Goal: Information Seeking & Learning: Learn about a topic

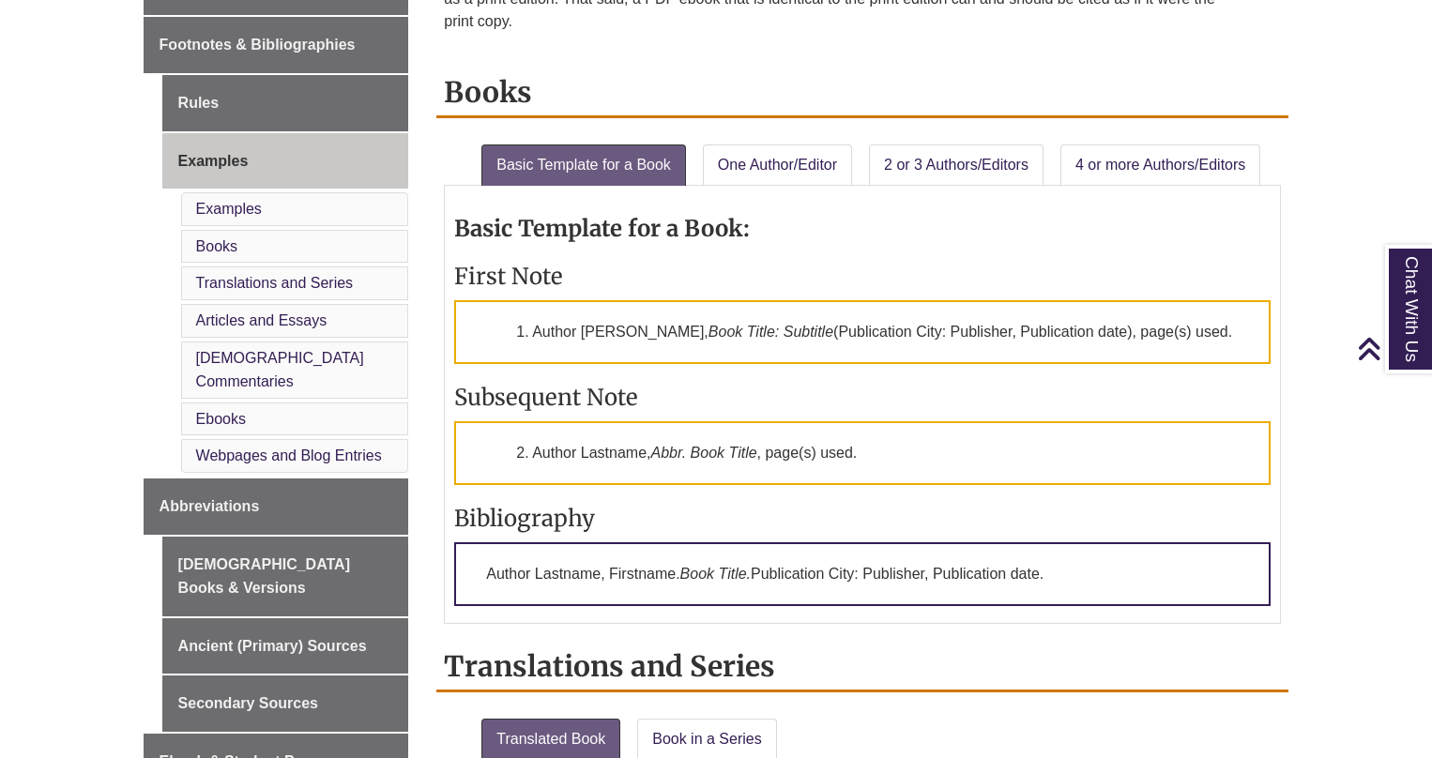
scroll to position [728, 0]
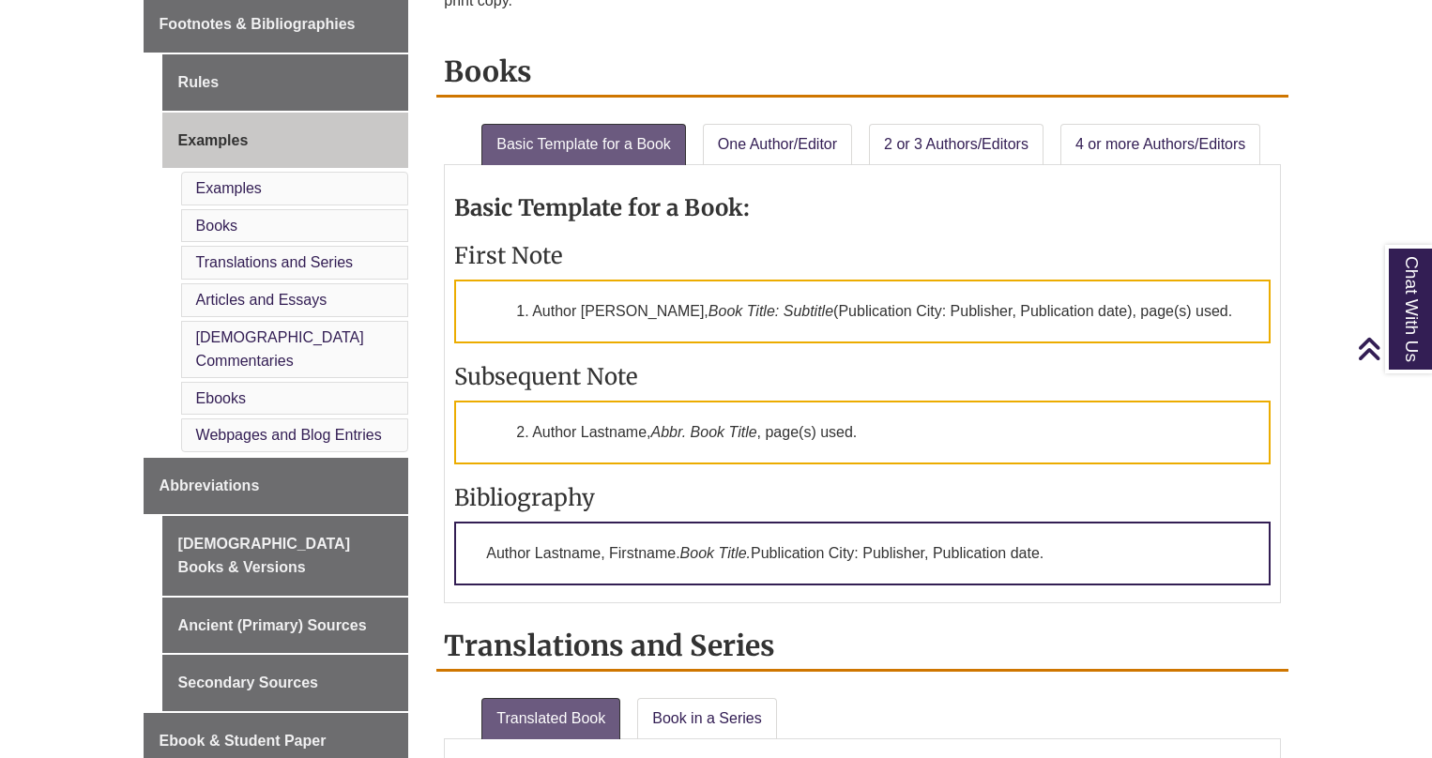
click at [799, 323] on p "1. Author [PERSON_NAME], Book Title: Subtitle (Publication City: Publisher, Pub…" at bounding box center [862, 312] width 816 height 64
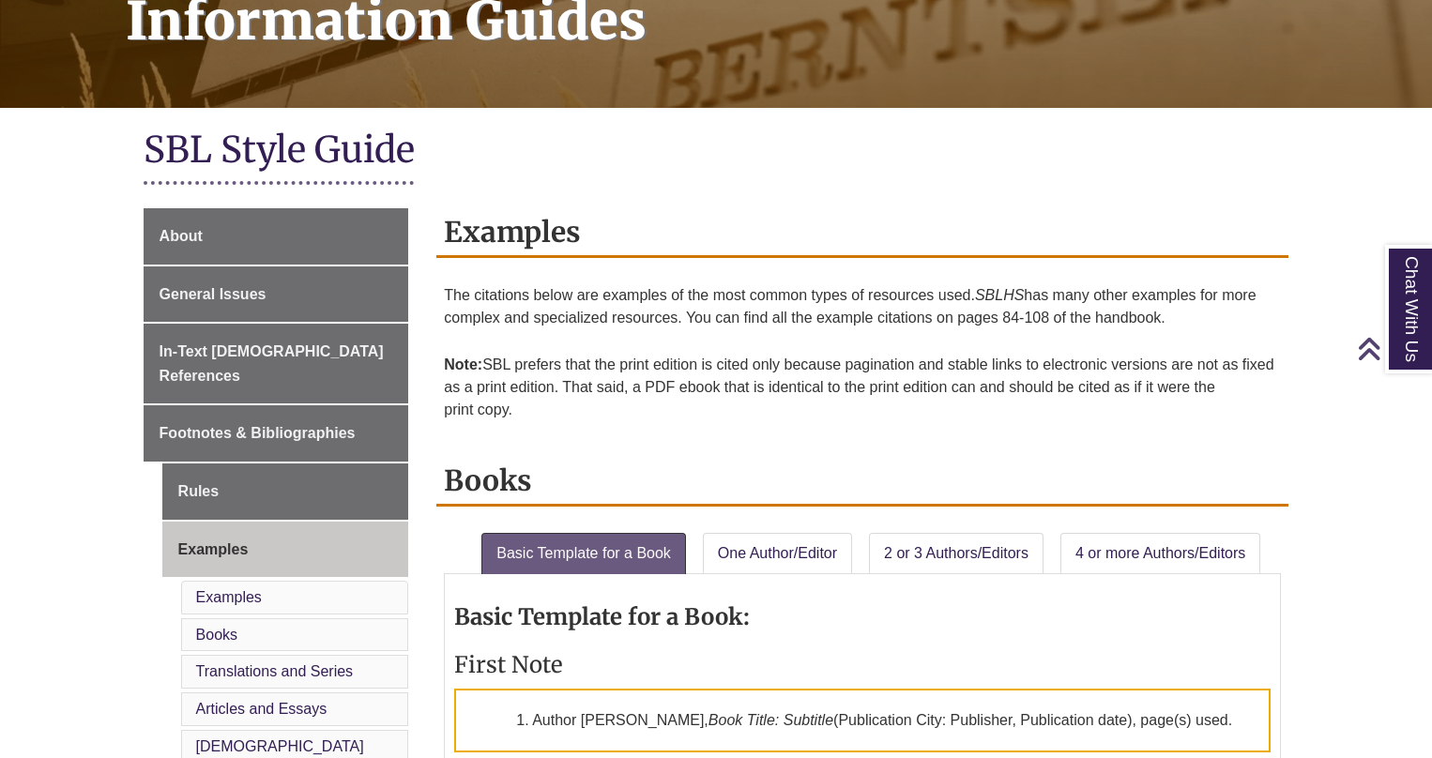
scroll to position [353, 0]
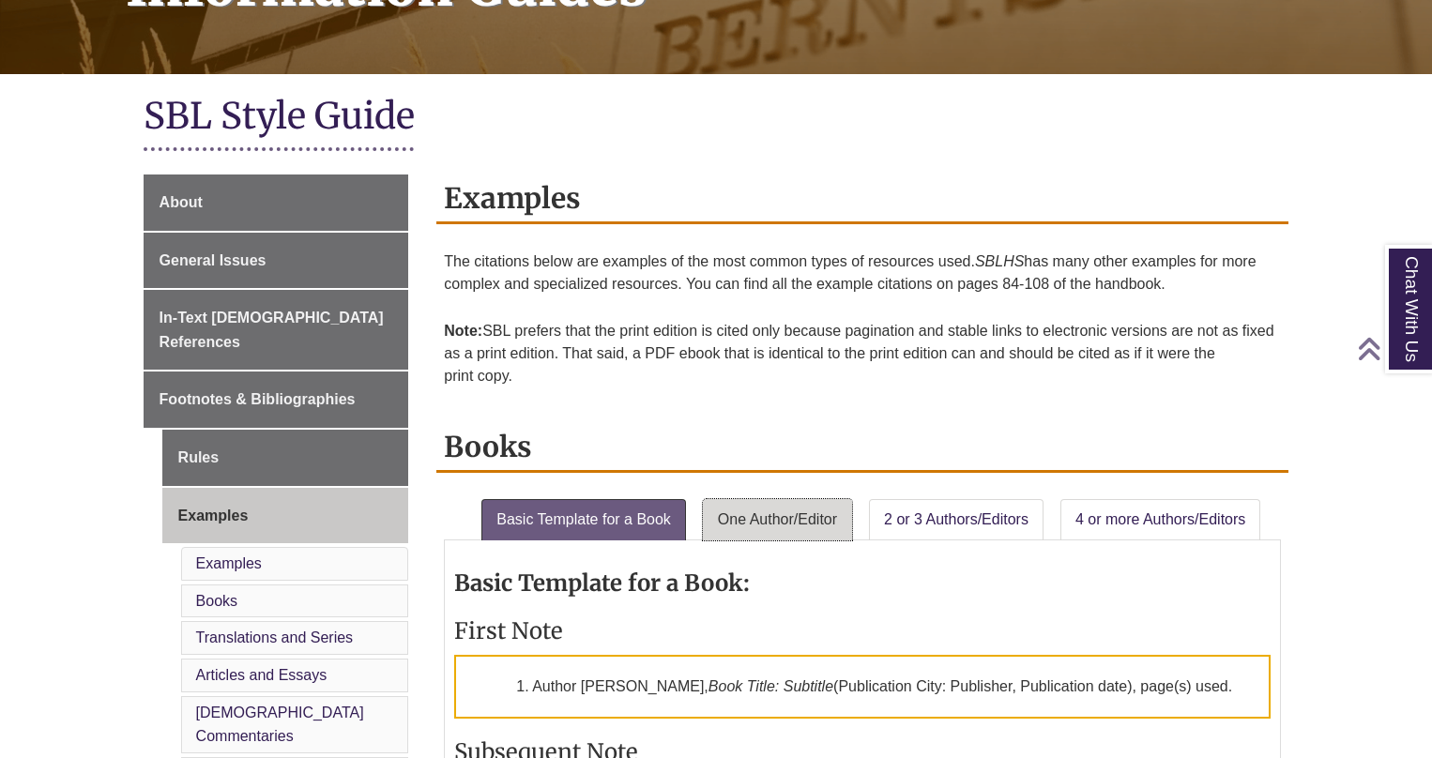
click at [784, 504] on link "One Author/Editor" at bounding box center [777, 519] width 149 height 41
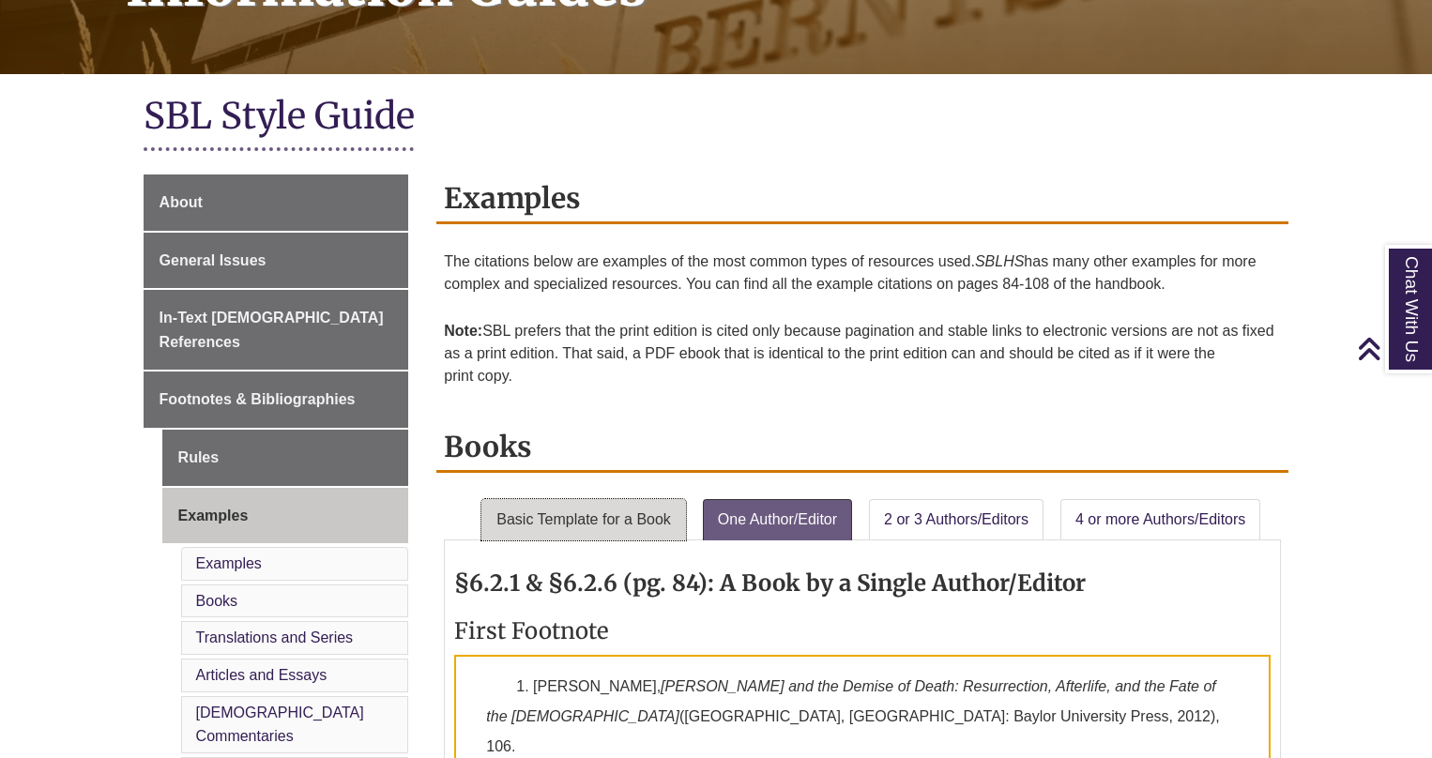
click at [557, 505] on link "Basic Template for a Book" at bounding box center [583, 519] width 205 height 41
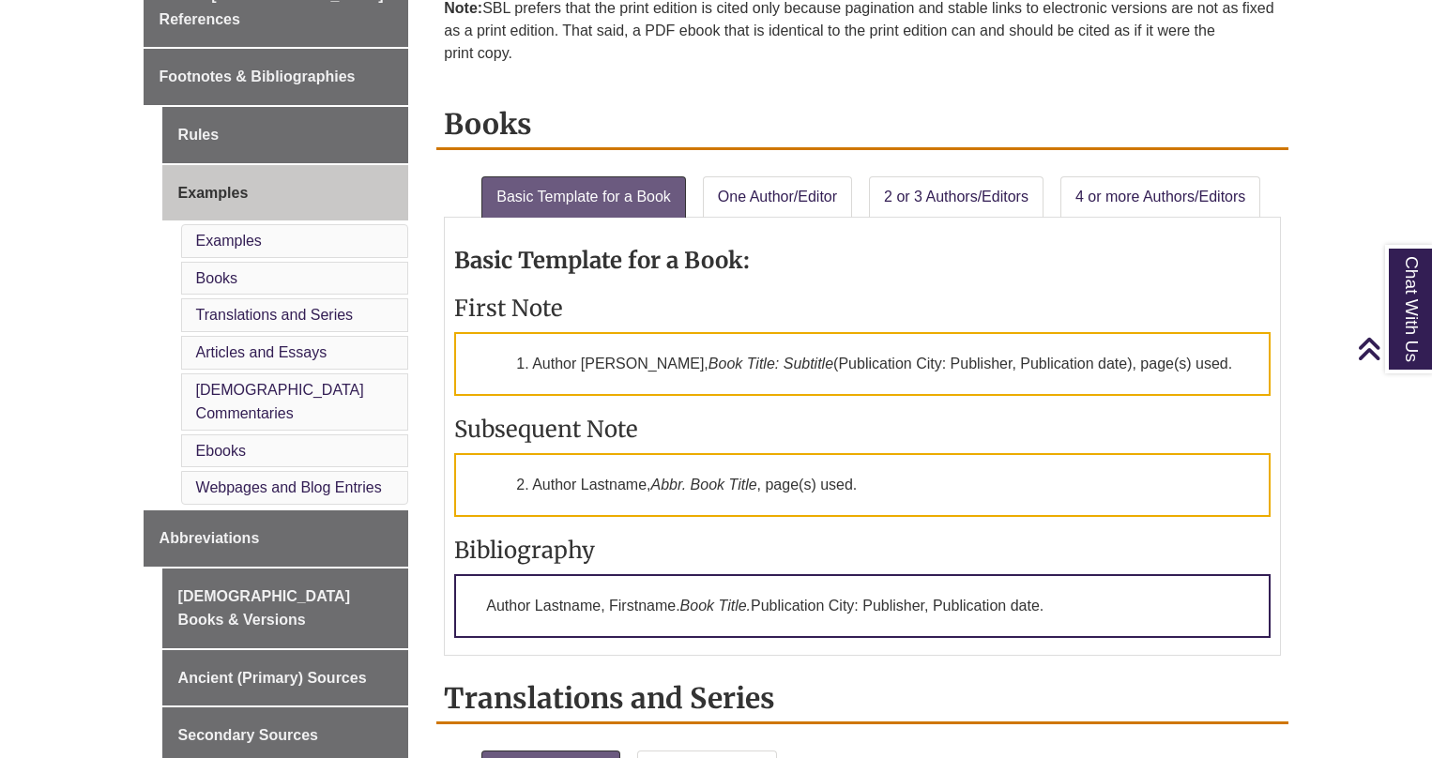
scroll to position [701, 0]
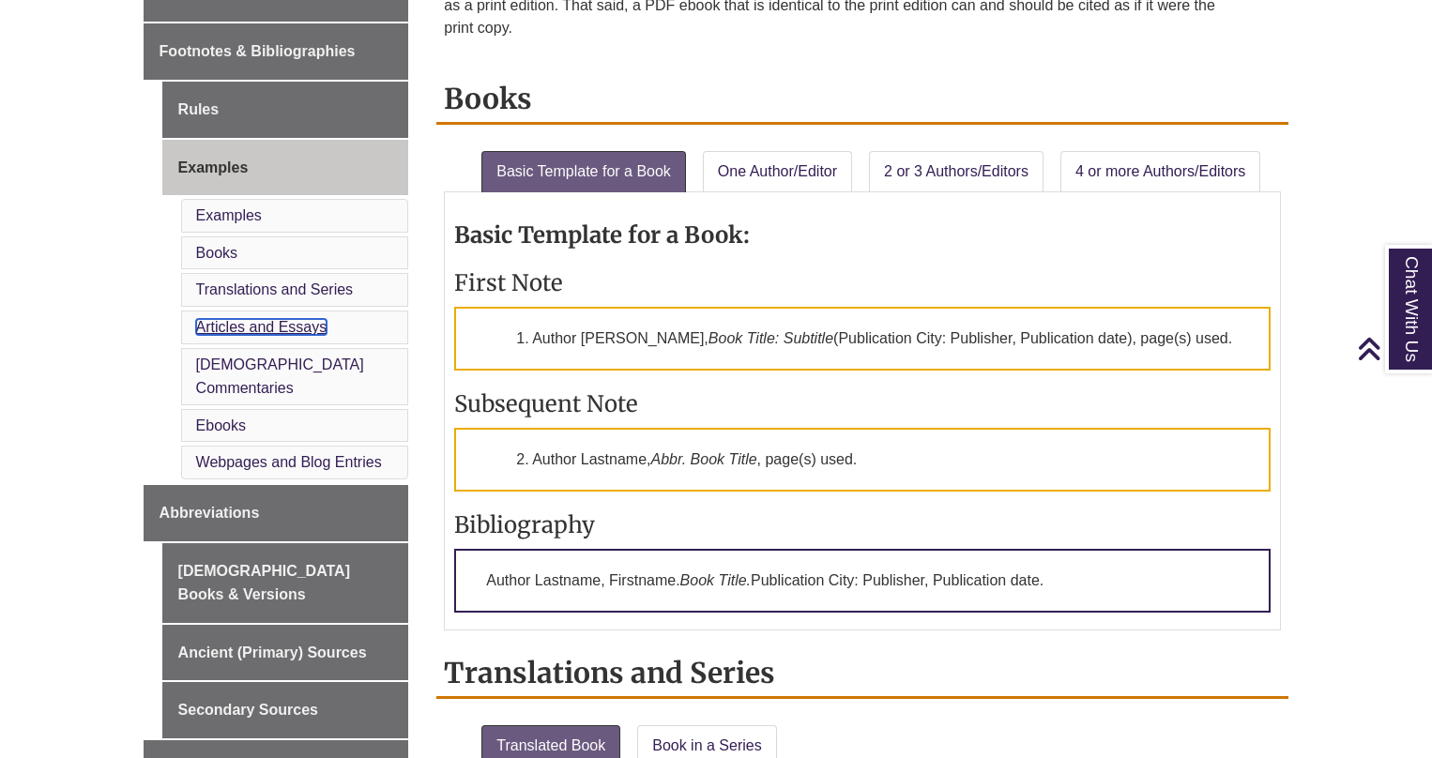
click at [280, 319] on link "Articles and Essays" at bounding box center [261, 327] width 131 height 16
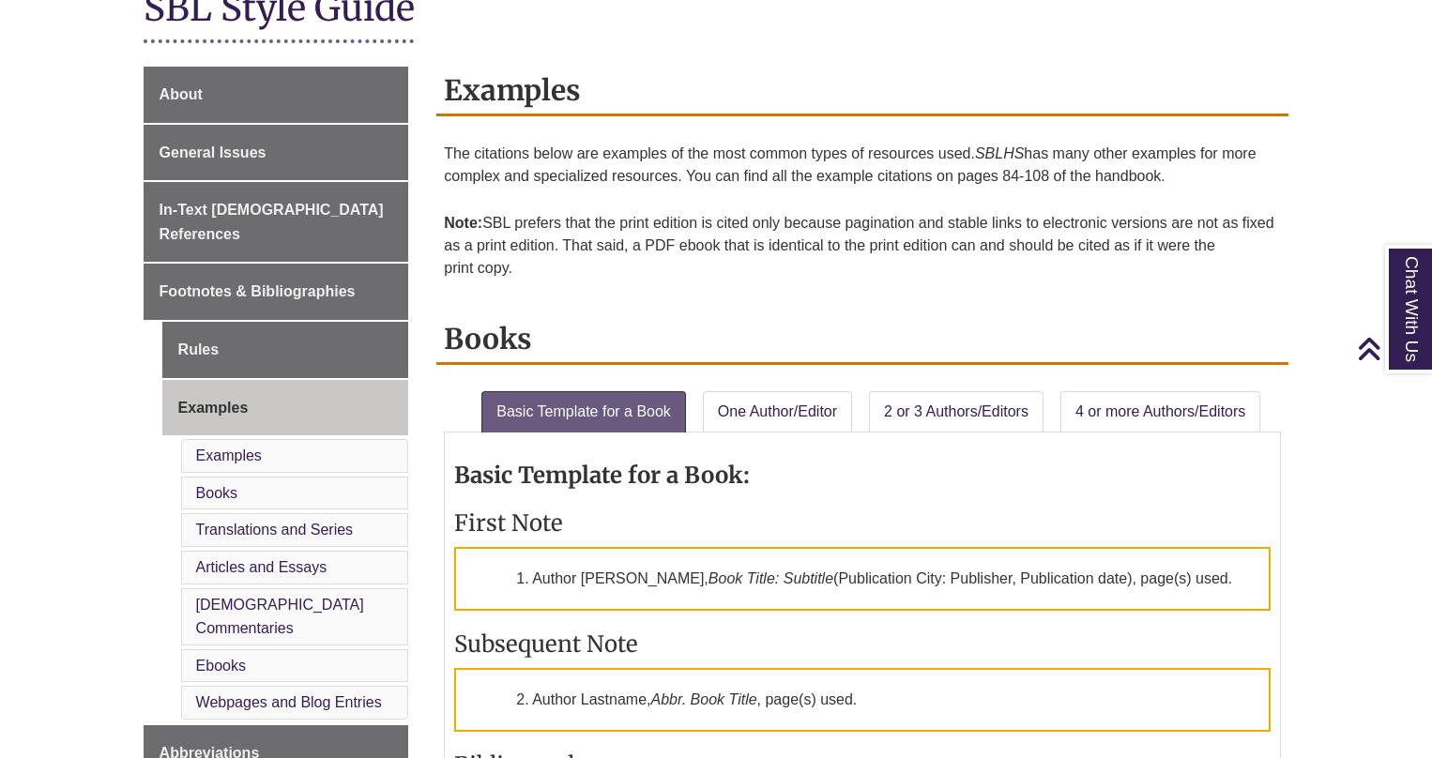
scroll to position [427, 0]
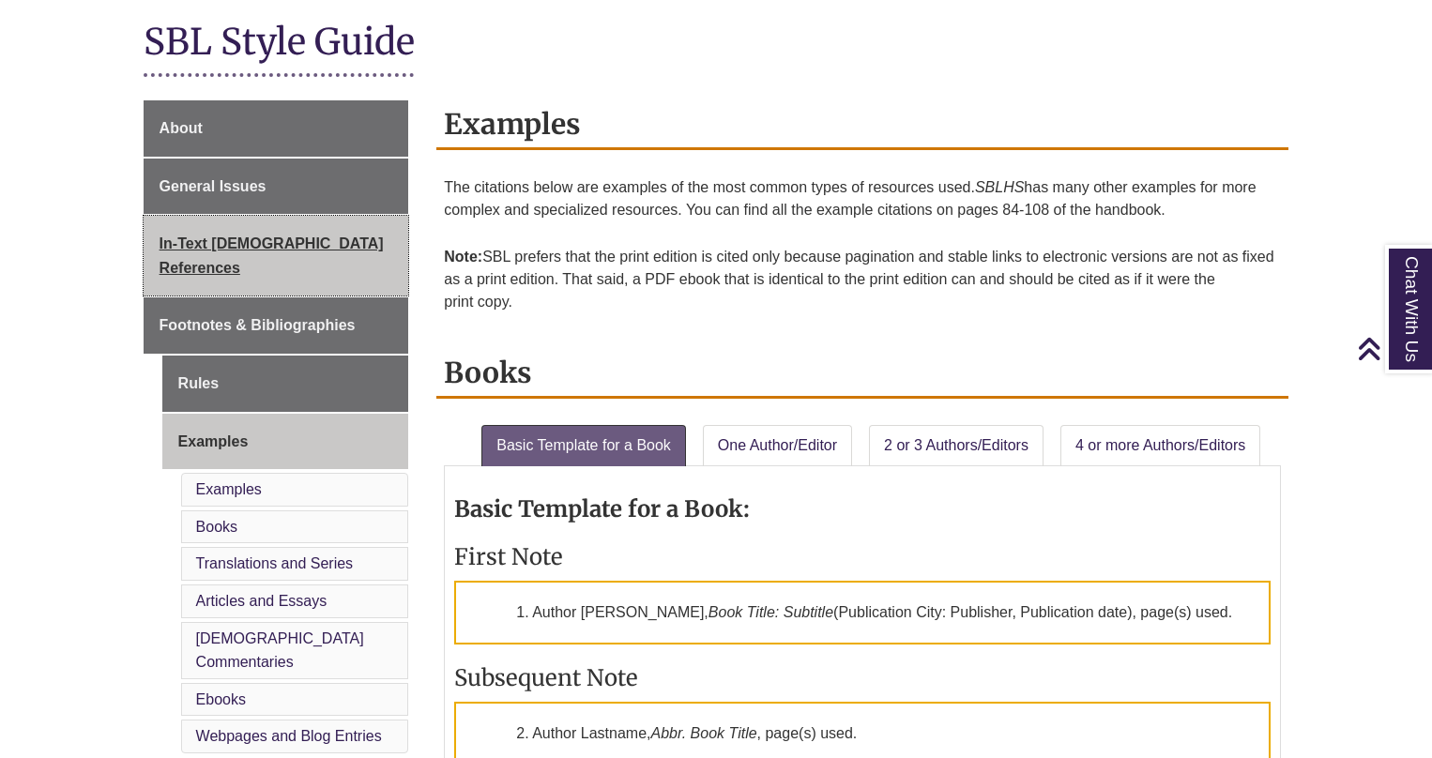
click at [336, 238] on span "In-Text [DEMOGRAPHIC_DATA] References" at bounding box center [271, 255] width 224 height 40
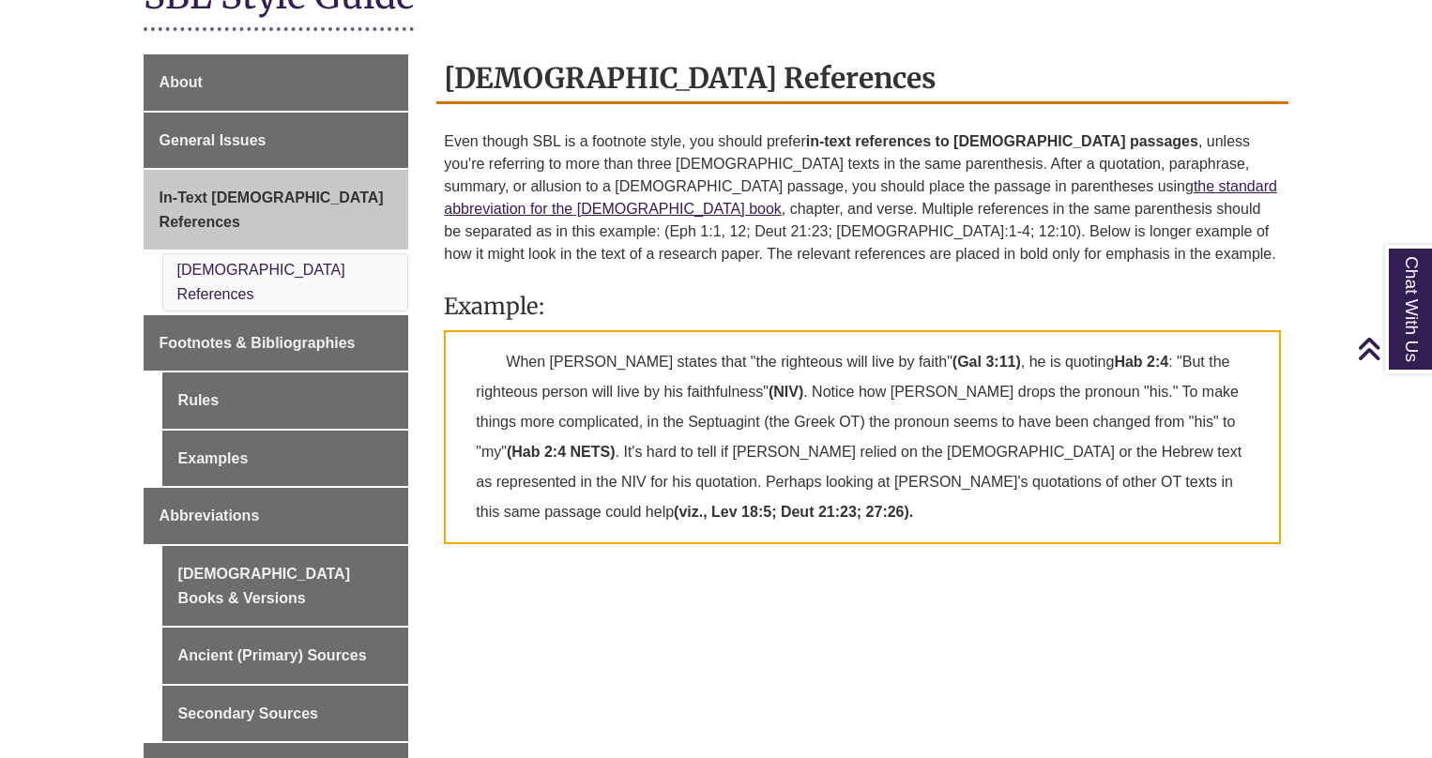
scroll to position [471, 0]
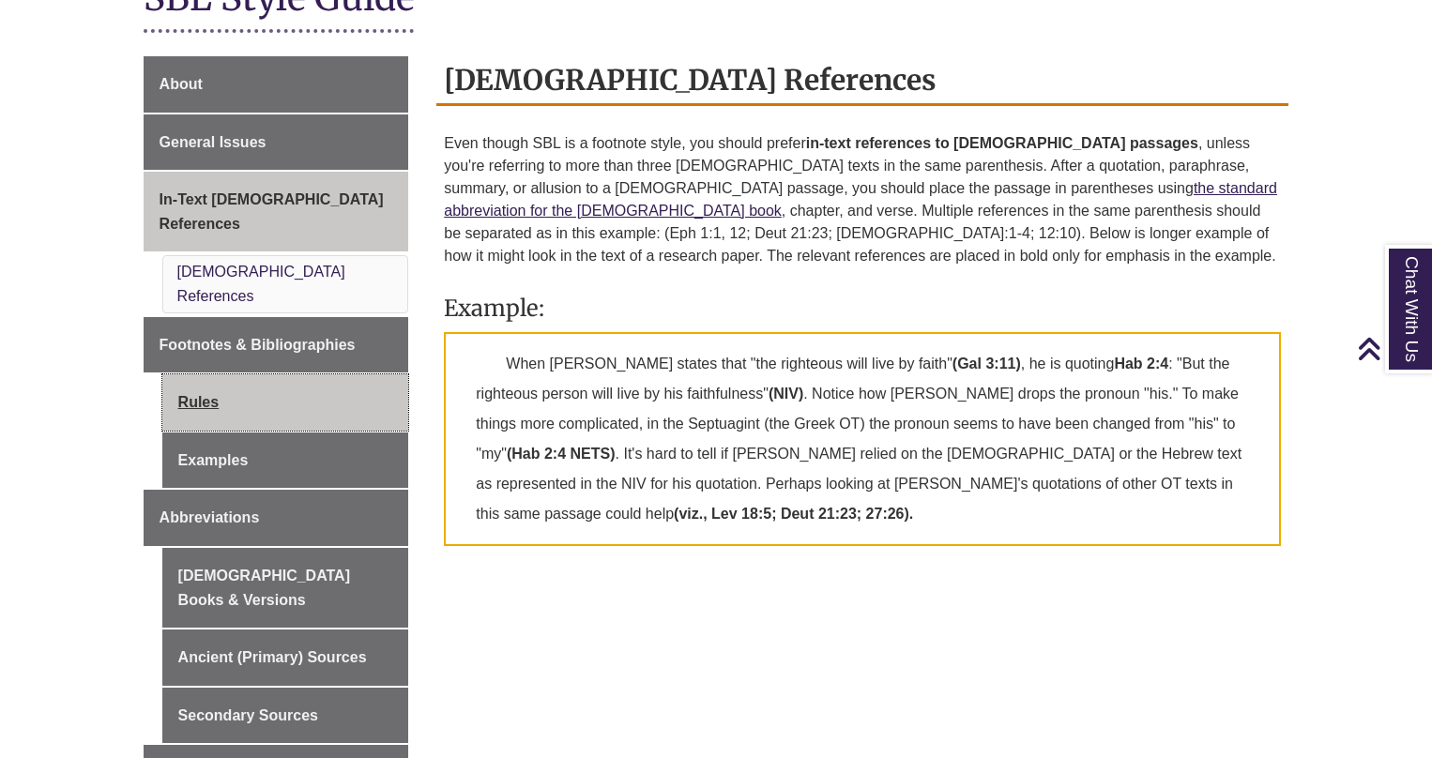
click at [264, 374] on link "Rules" at bounding box center [285, 402] width 247 height 56
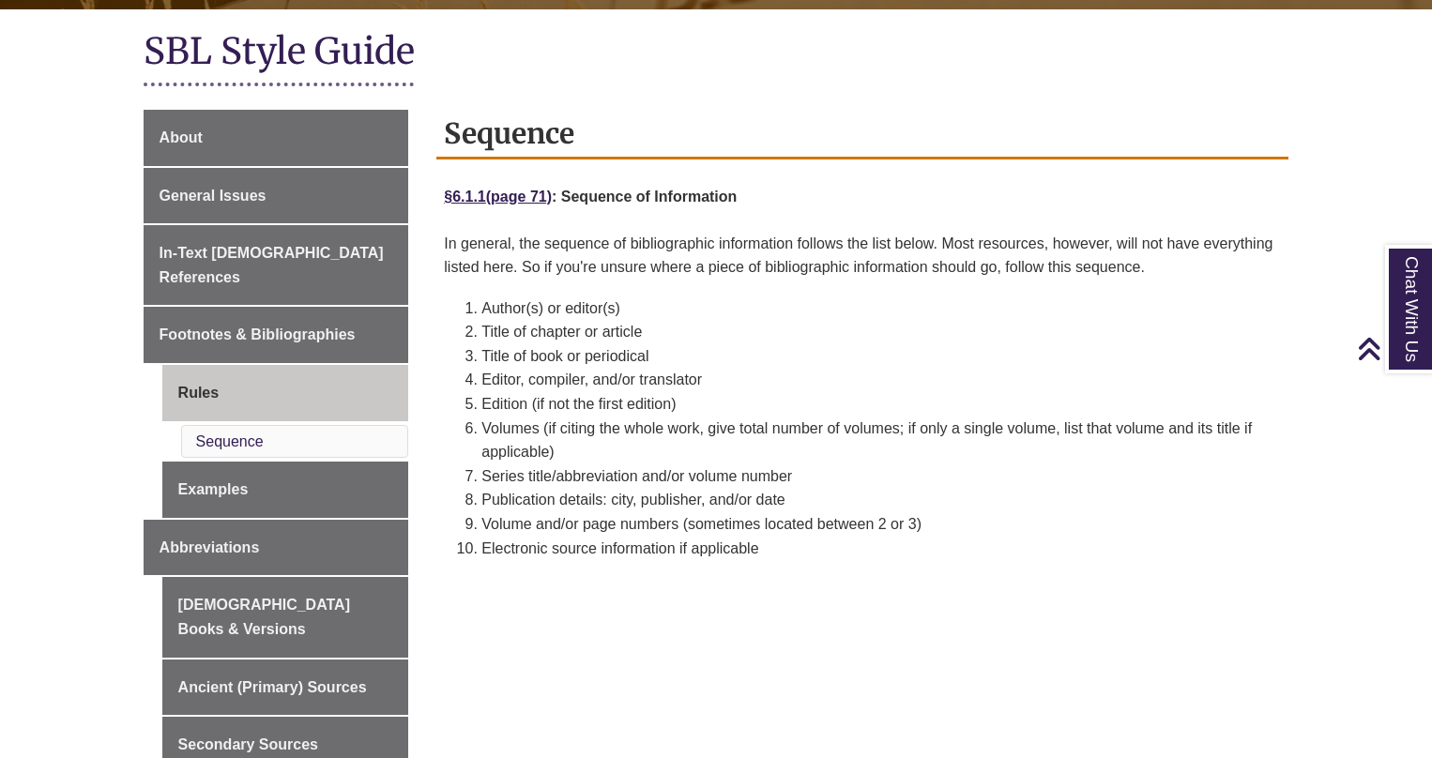
scroll to position [440, 0]
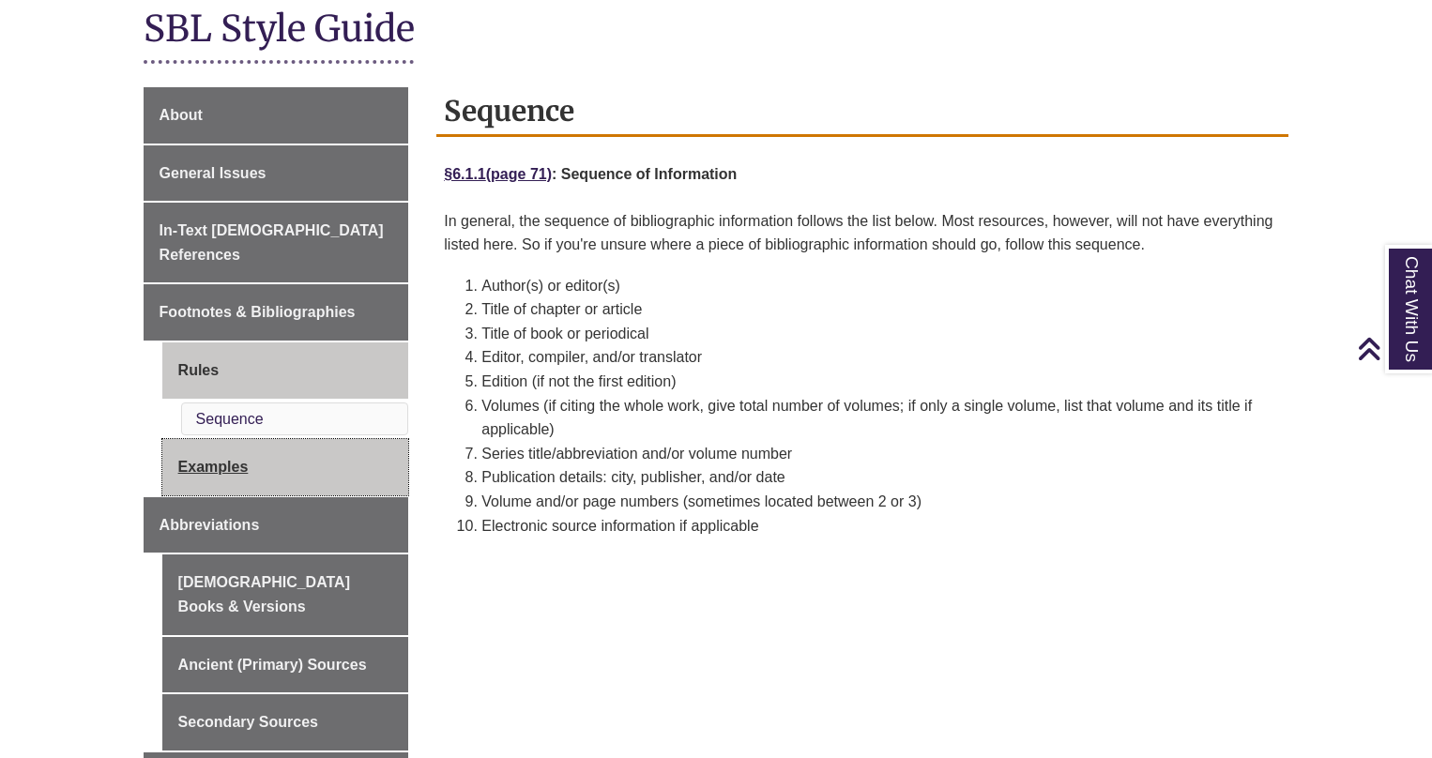
click at [270, 445] on link "Examples" at bounding box center [285, 467] width 247 height 56
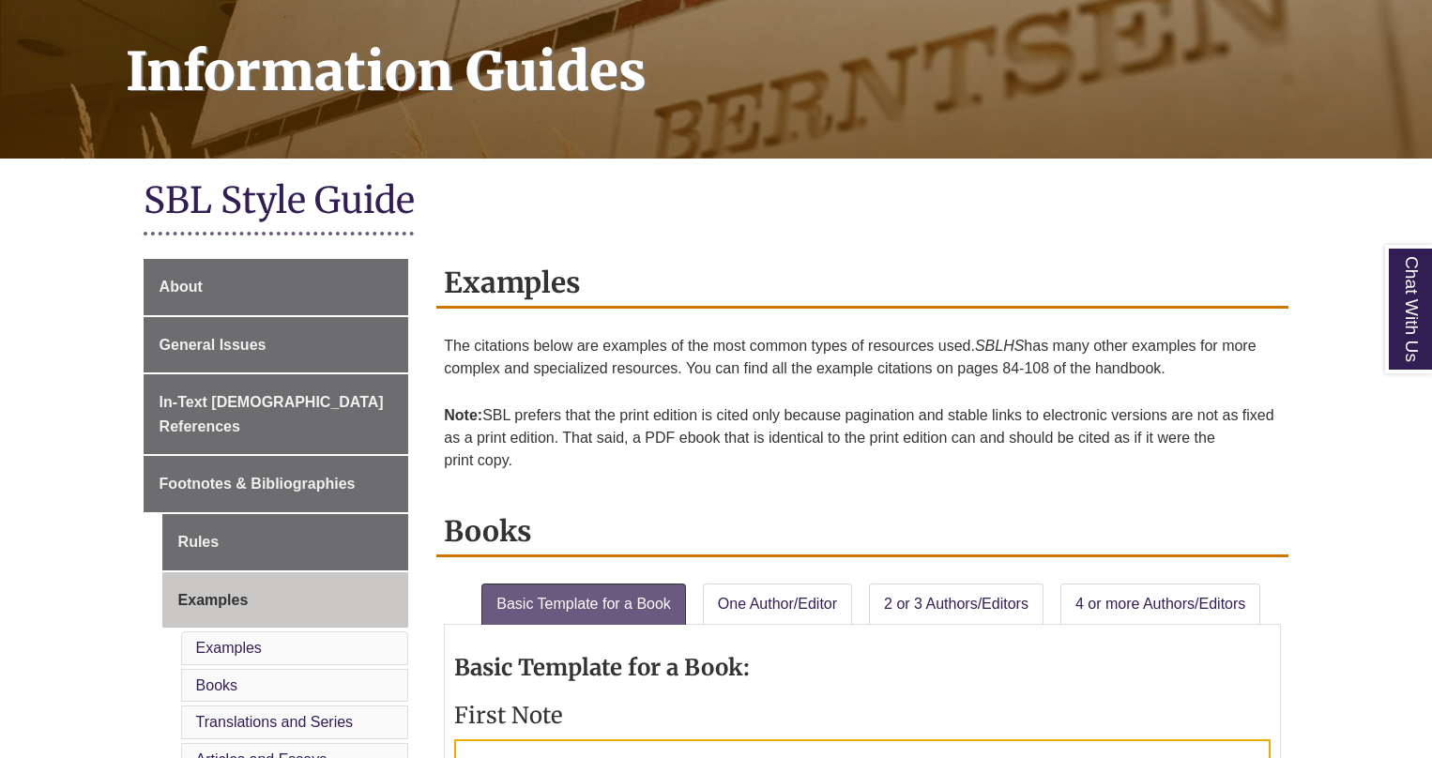
scroll to position [357, 0]
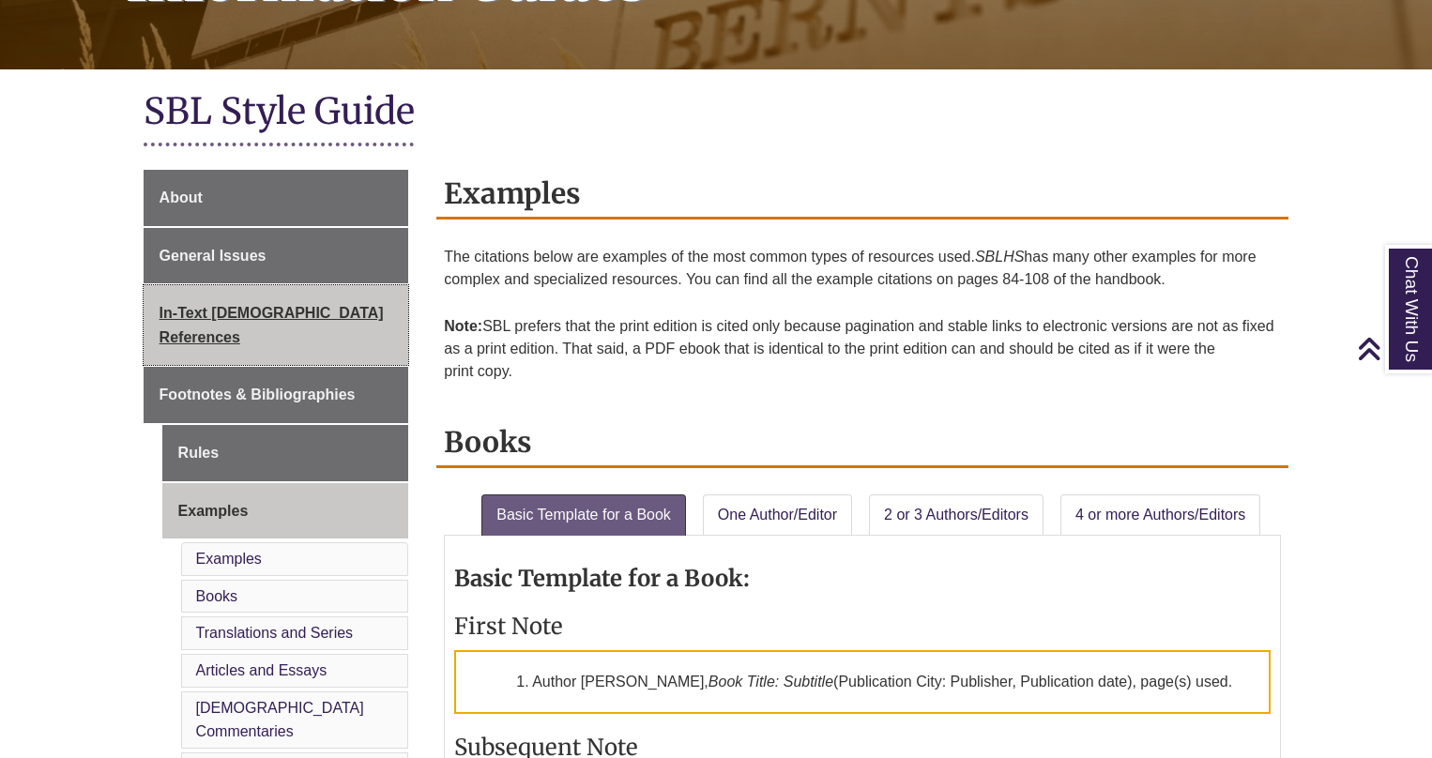
click at [299, 302] on link "In-Text [DEMOGRAPHIC_DATA] References" at bounding box center [276, 325] width 265 height 80
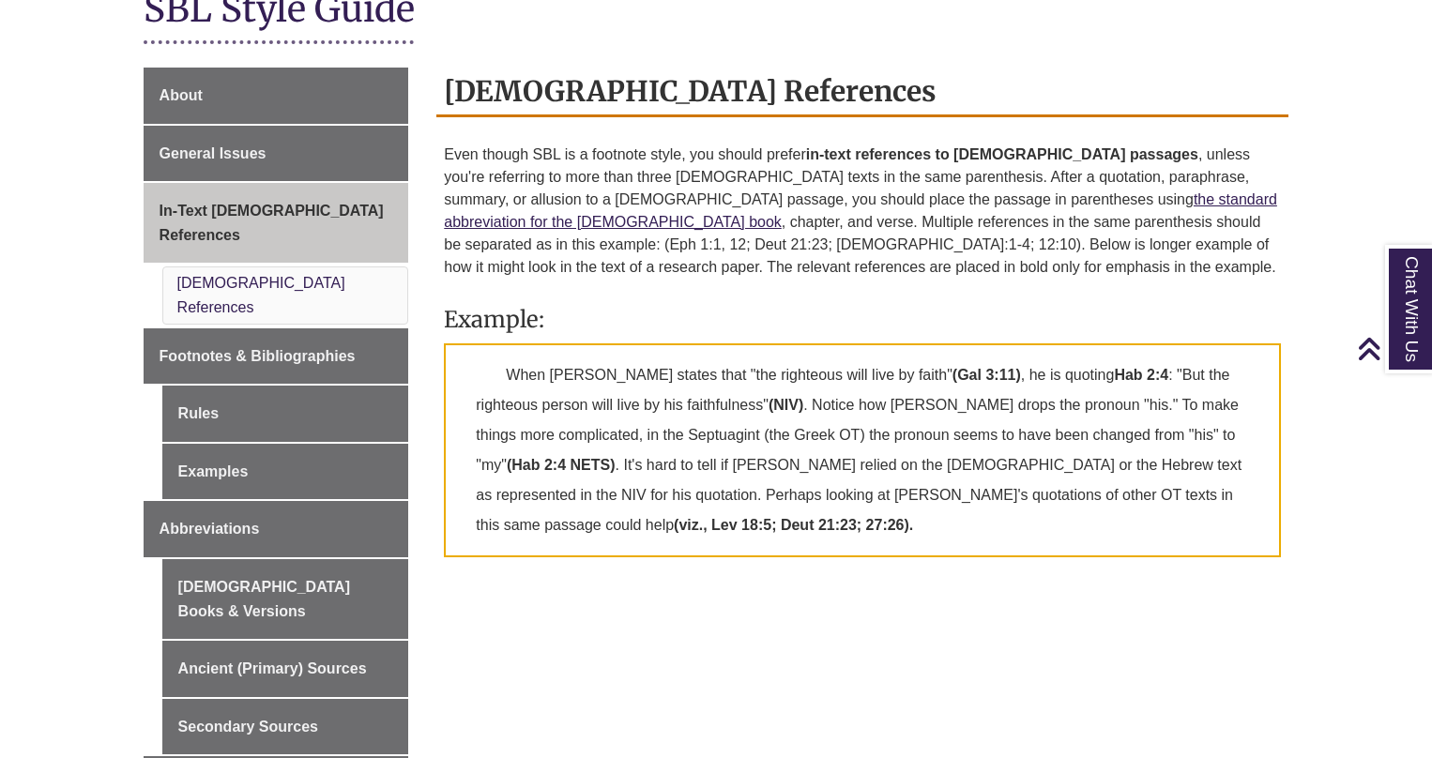
scroll to position [466, 0]
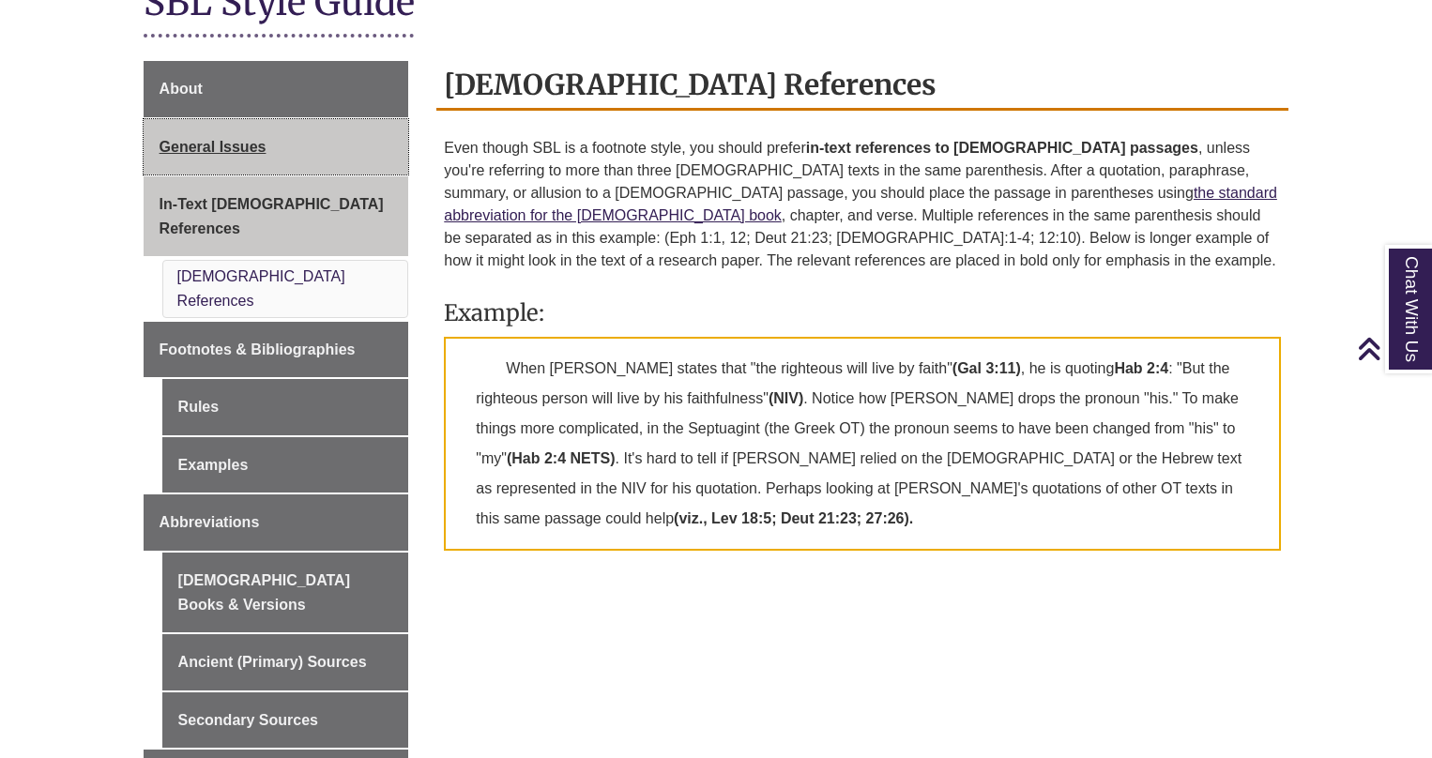
click at [205, 144] on span "General Issues" at bounding box center [212, 147] width 107 height 16
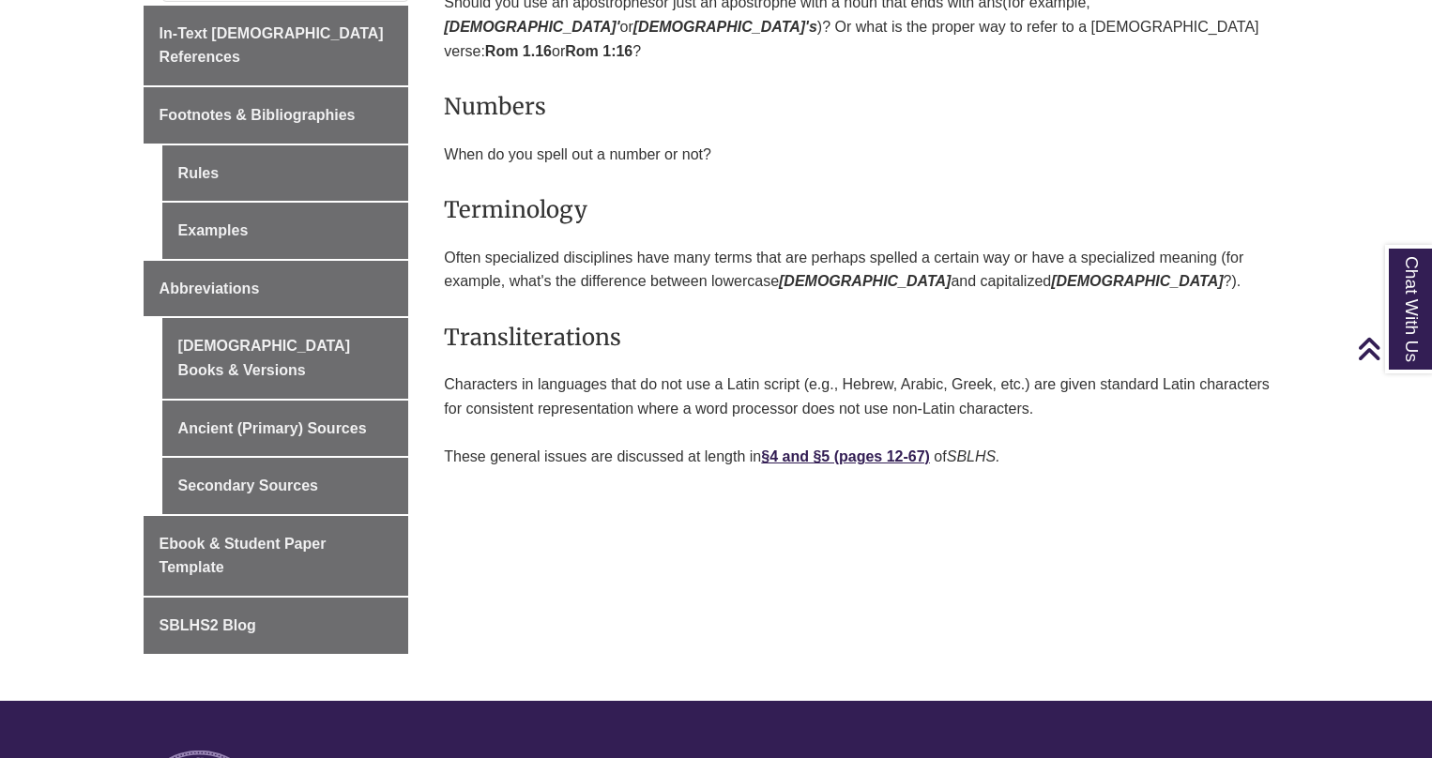
scroll to position [673, 0]
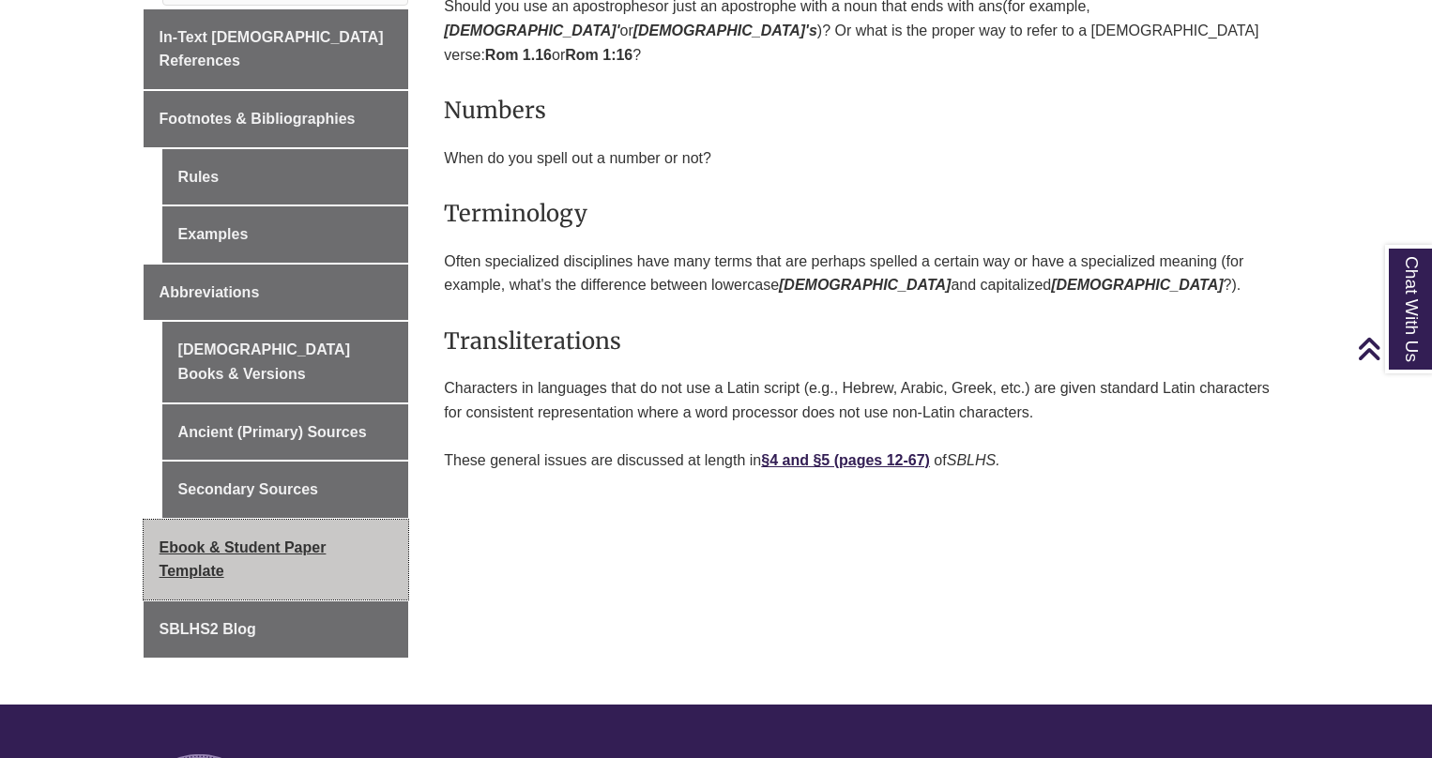
click at [185, 539] on span "Ebook & Student Paper Template" at bounding box center [242, 559] width 167 height 40
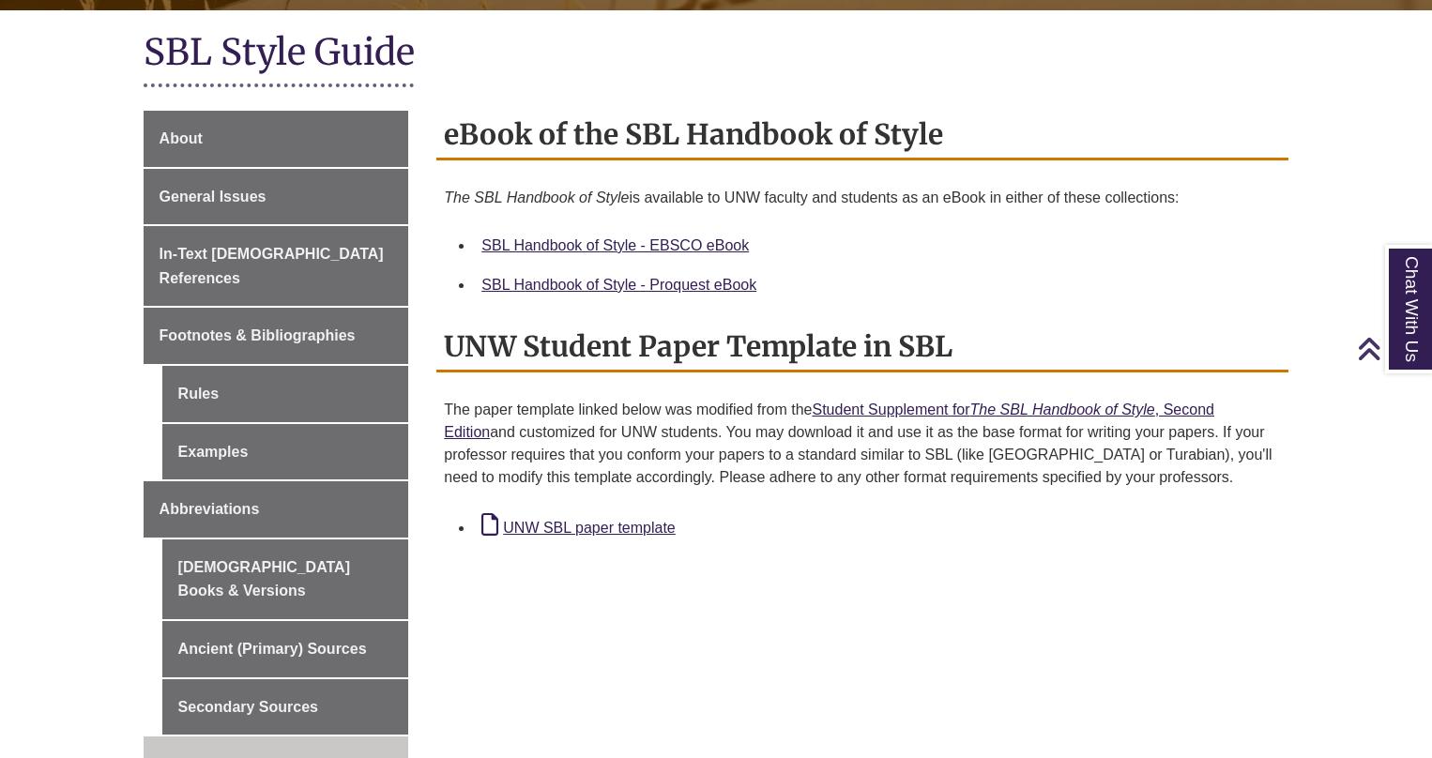
scroll to position [419, 0]
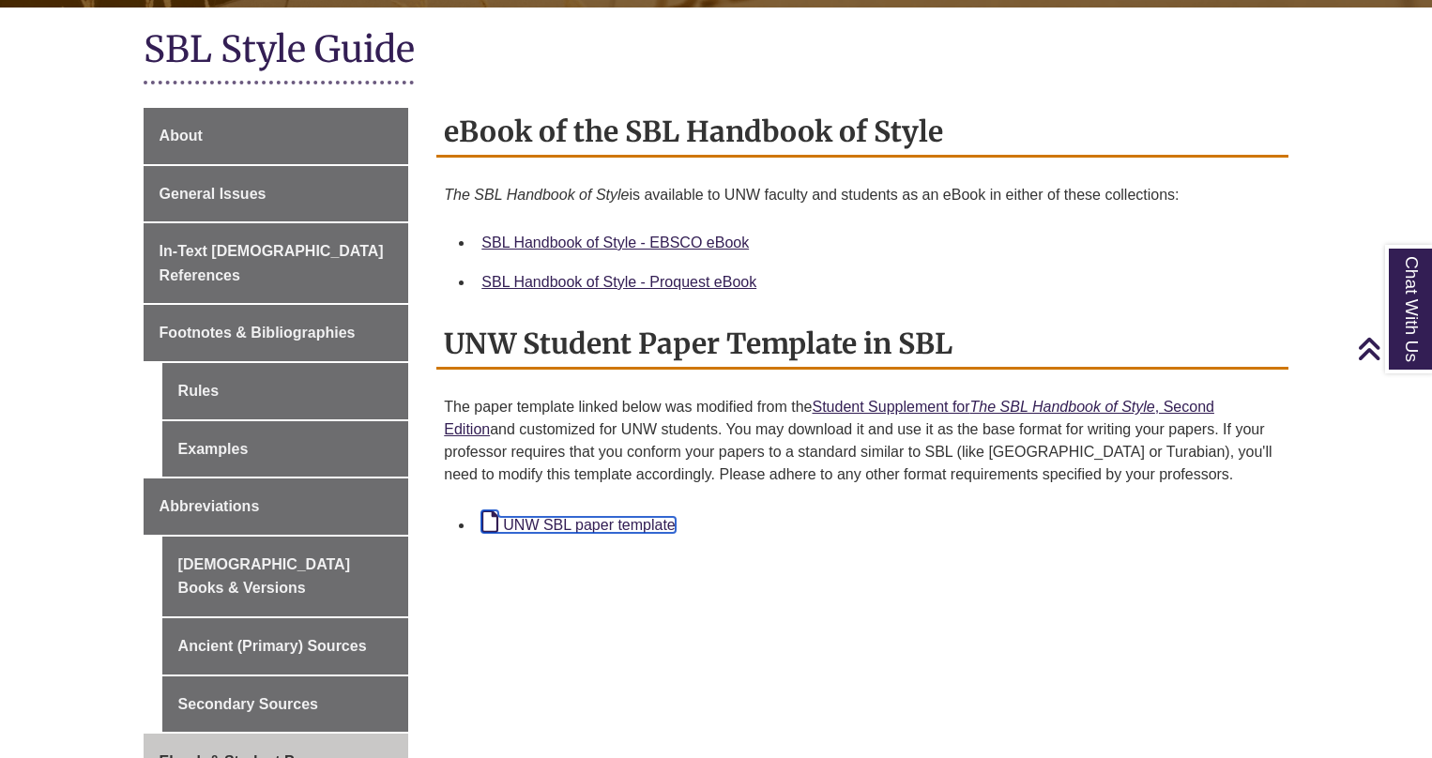
click at [652, 529] on link "UNW SBL paper template" at bounding box center [577, 525] width 193 height 16
click at [706, 245] on link "SBL Handbook of Style - EBSCO eBook" at bounding box center [614, 243] width 267 height 16
click at [718, 242] on link "SBL Handbook of Style - EBSCO eBook" at bounding box center [614, 243] width 267 height 16
click at [579, 281] on link "SBL Handbook of Style - Proquest eBook" at bounding box center [618, 282] width 275 height 16
